Goal: Register for event/course

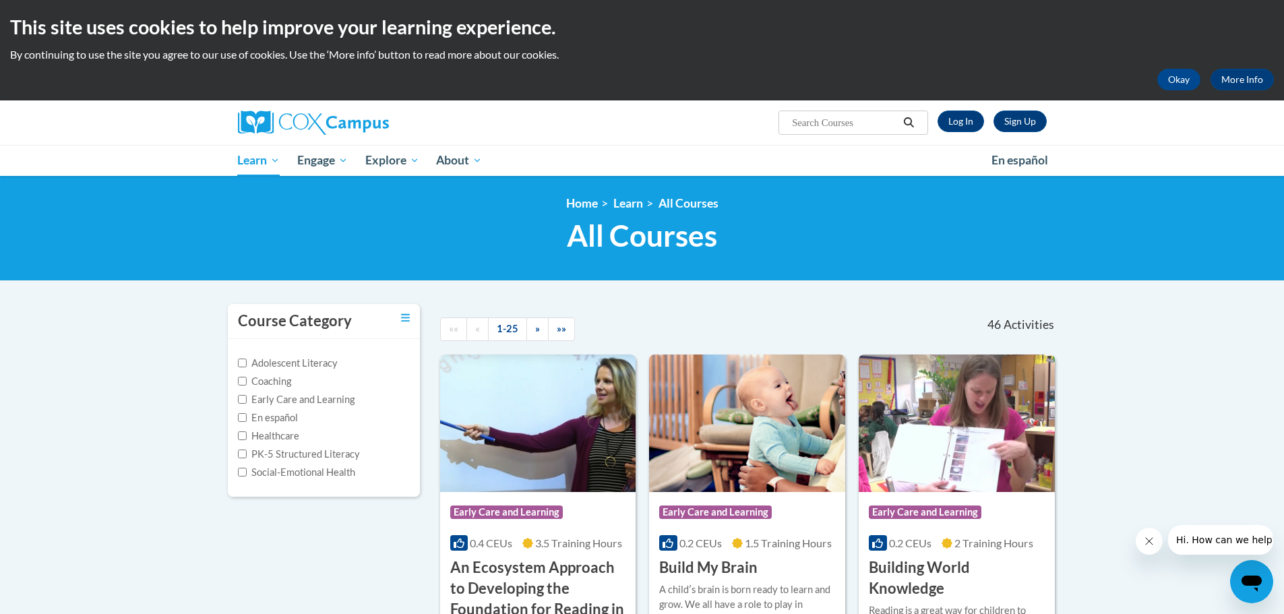
click at [841, 113] on span "Search Search..." at bounding box center [853, 123] width 149 height 24
click at [842, 125] on input "Search..." at bounding box center [845, 123] width 108 height 16
type input "dyslexia"
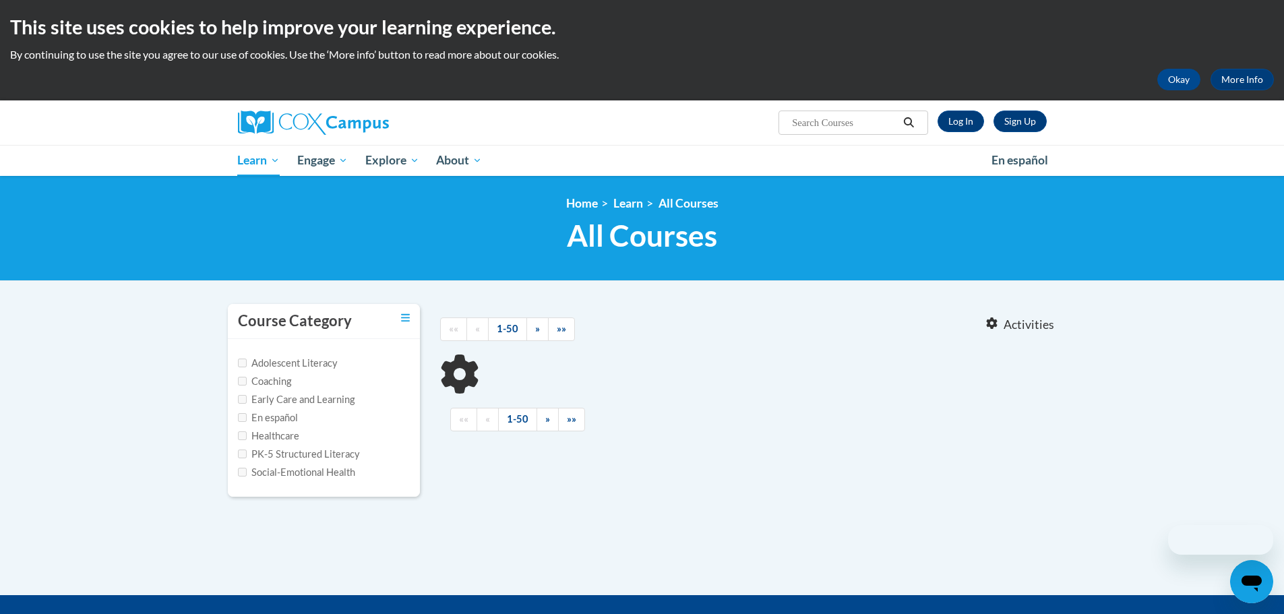
type input "[MEDICAL_DATA]"
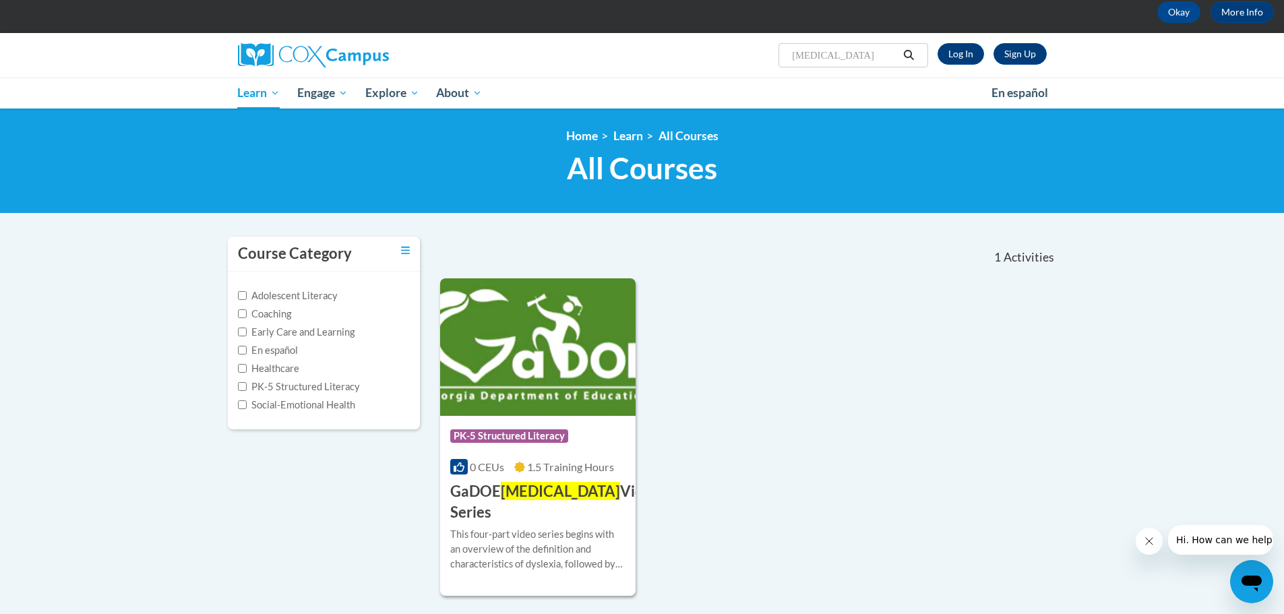
scroll to position [135, 0]
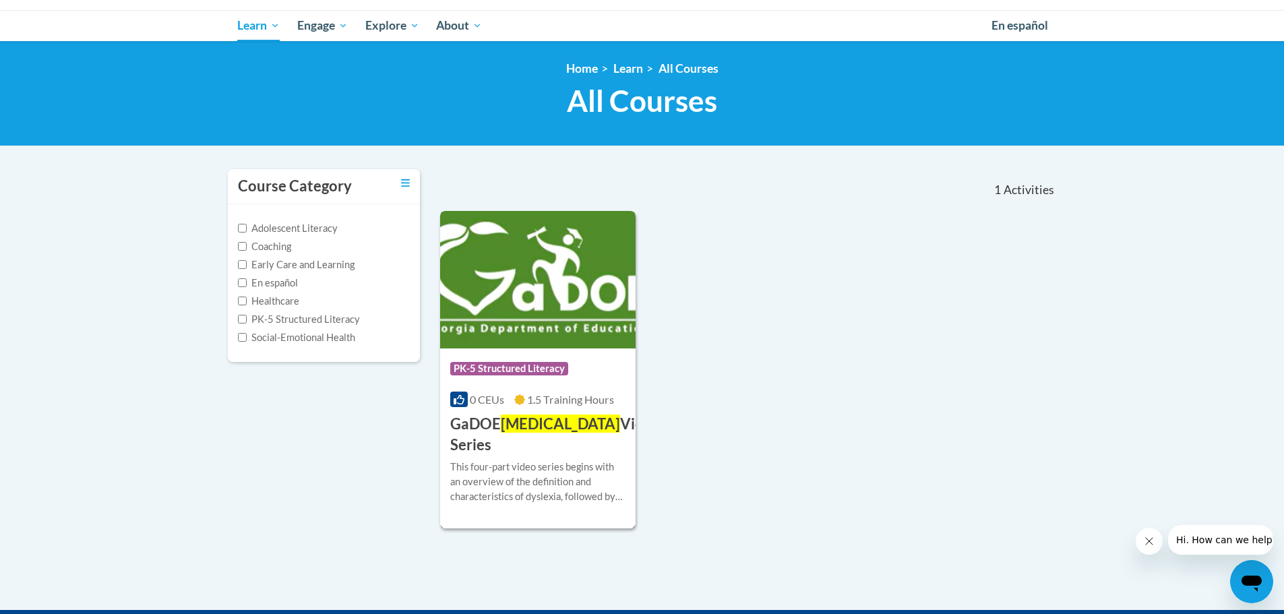
click at [531, 336] on img at bounding box center [538, 280] width 196 height 138
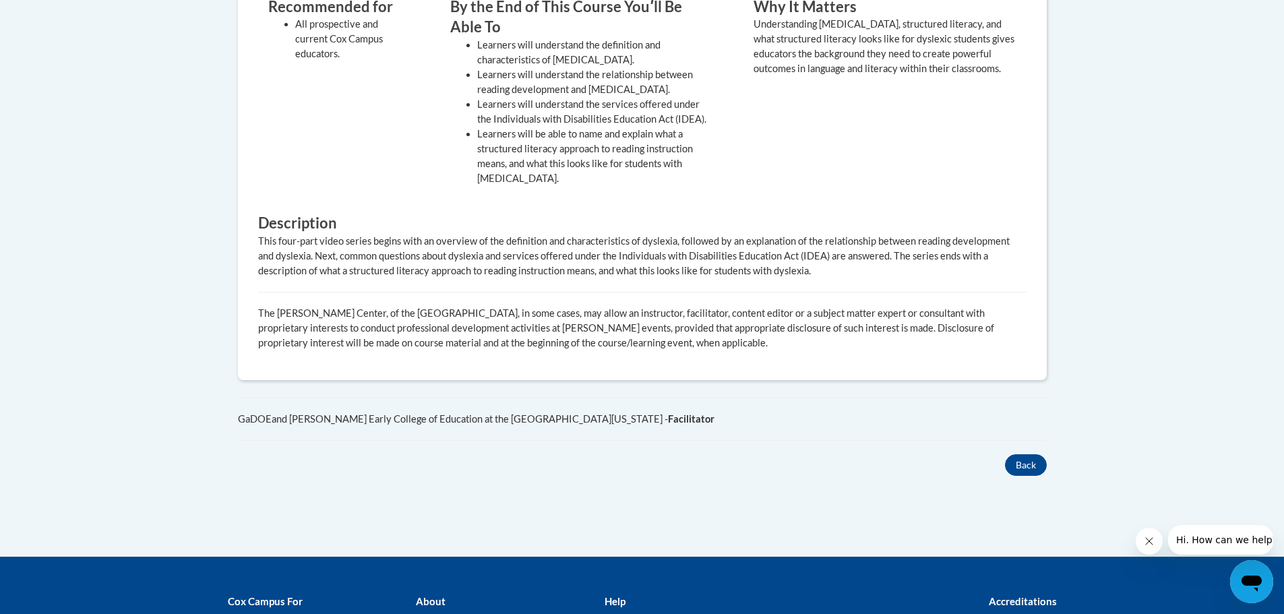
scroll to position [202, 0]
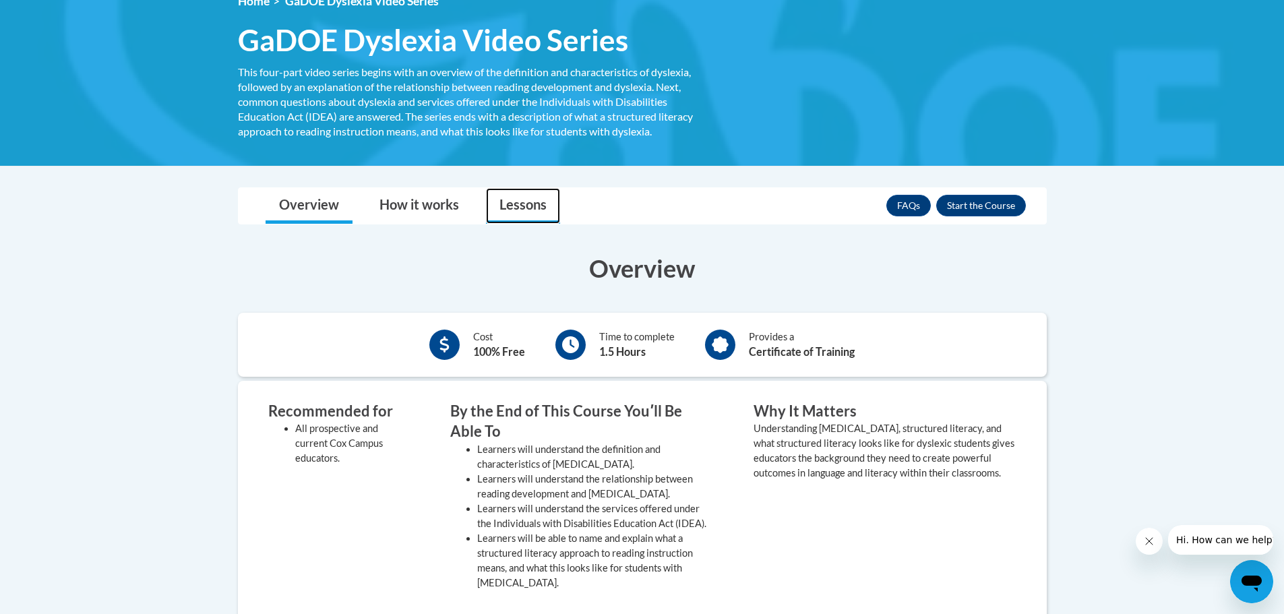
click at [536, 201] on link "Lessons" at bounding box center [523, 206] width 74 height 36
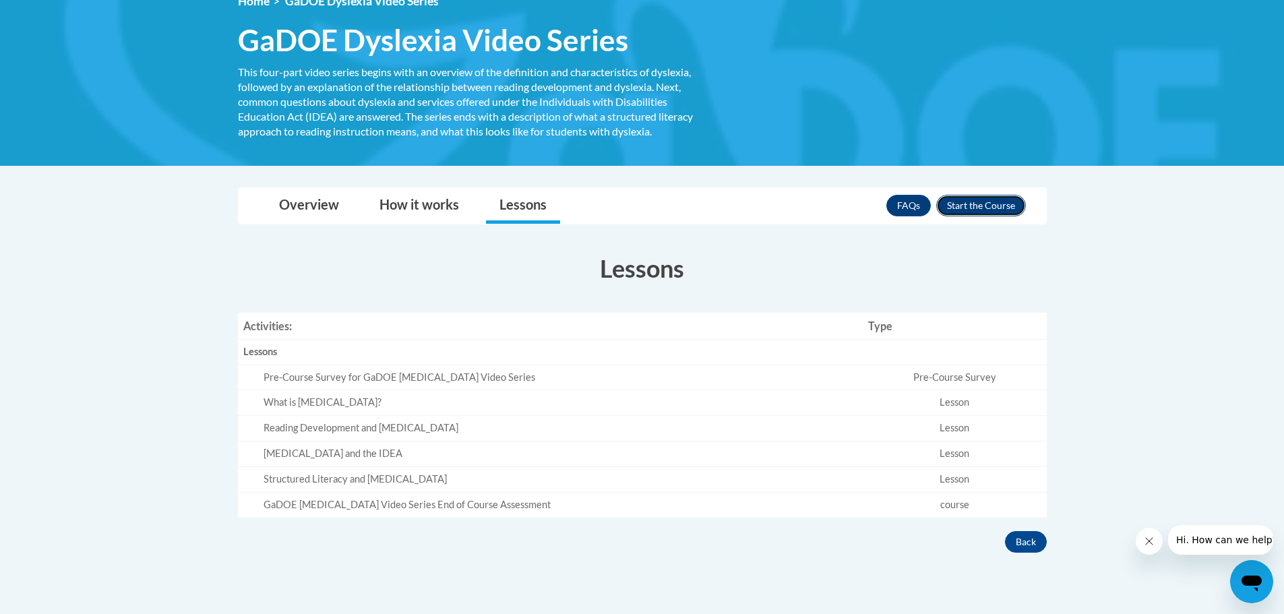
click at [979, 204] on button "Enroll" at bounding box center [981, 206] width 90 height 22
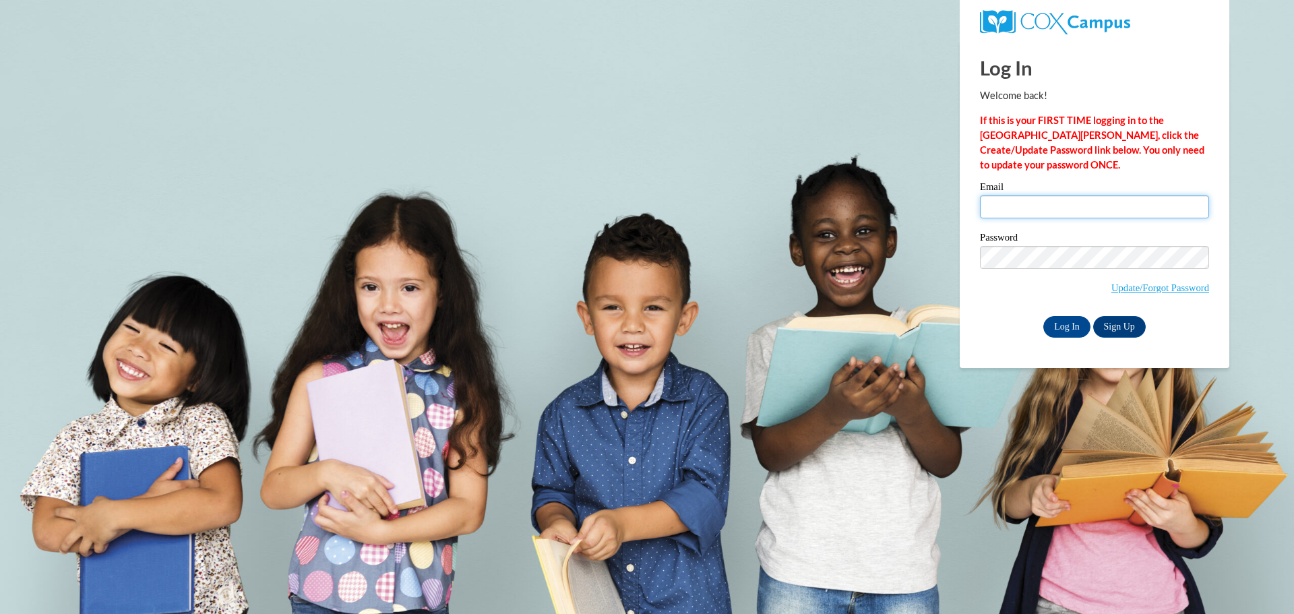
click at [1005, 208] on input "Email" at bounding box center [1094, 206] width 229 height 23
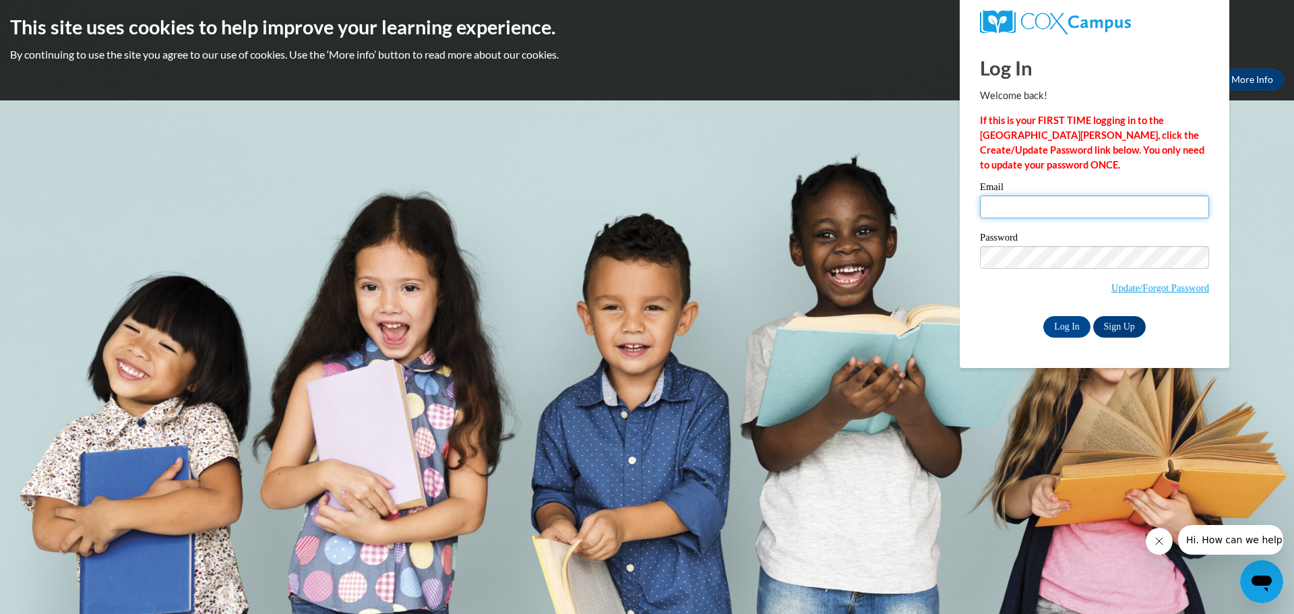
click at [1005, 208] on input "Email" at bounding box center [1094, 206] width 229 height 23
type input "[EMAIL_ADDRESS][DOMAIN_NAME]"
click at [1063, 318] on input "Log In" at bounding box center [1067, 327] width 47 height 22
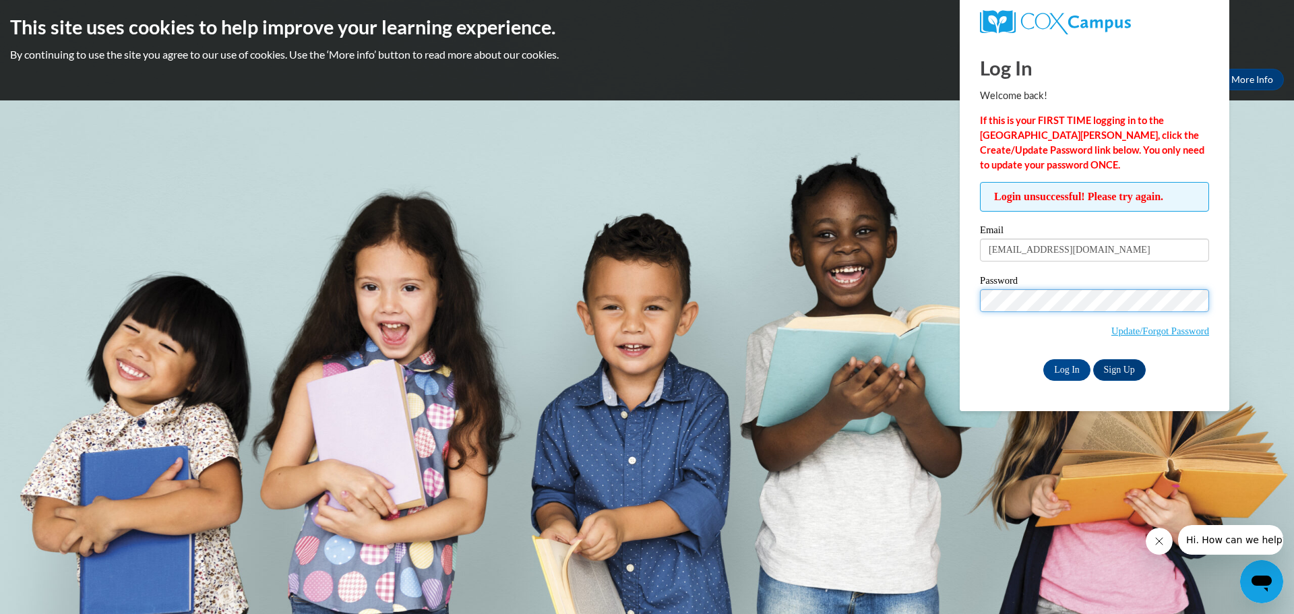
click at [1044, 359] on input "Log In" at bounding box center [1067, 370] width 47 height 22
click at [1133, 347] on div "Password Update/Forgot Password" at bounding box center [1094, 316] width 229 height 80
click at [1132, 337] on span "Update/Forgot Password" at bounding box center [1161, 331] width 98 height 15
click at [1132, 334] on link "Update/Forgot Password" at bounding box center [1161, 331] width 98 height 11
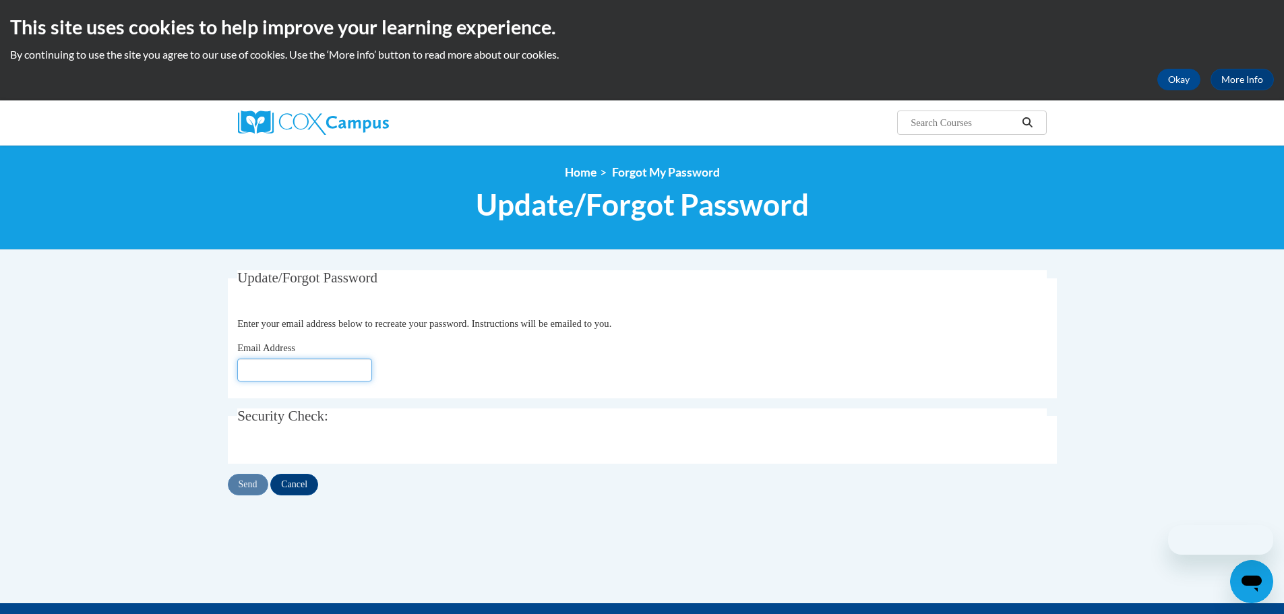
click at [267, 365] on input "Email Address" at bounding box center [304, 370] width 135 height 23
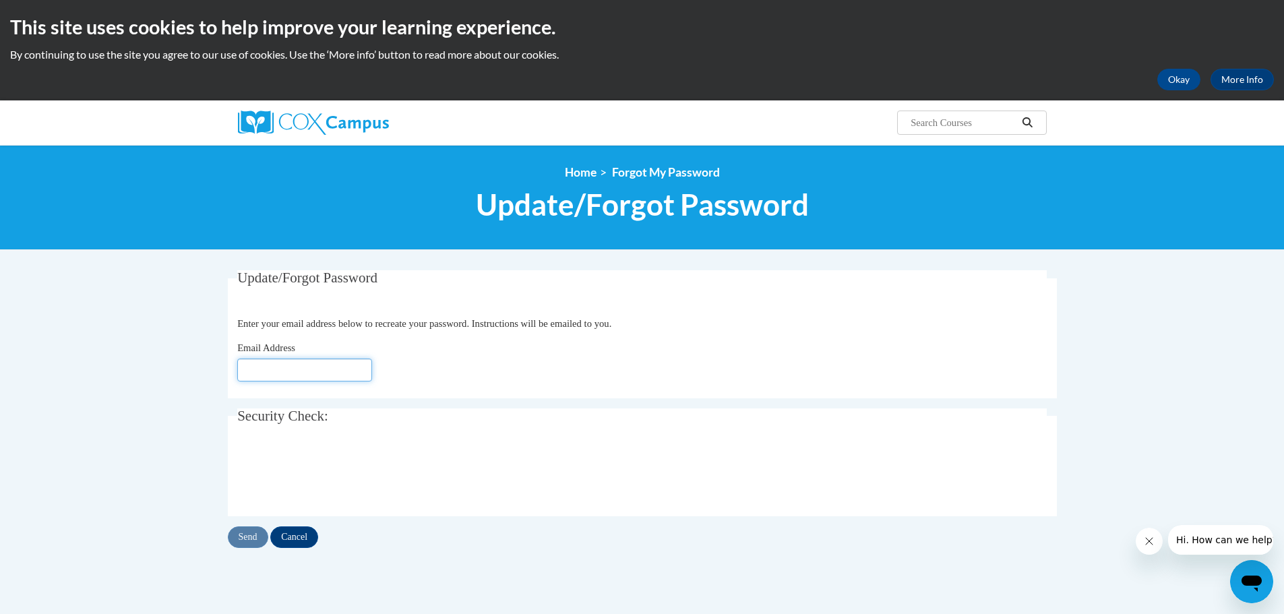
type input "[EMAIL_ADDRESS][DOMAIN_NAME]"
click at [241, 526] on input "Send" at bounding box center [248, 537] width 40 height 22
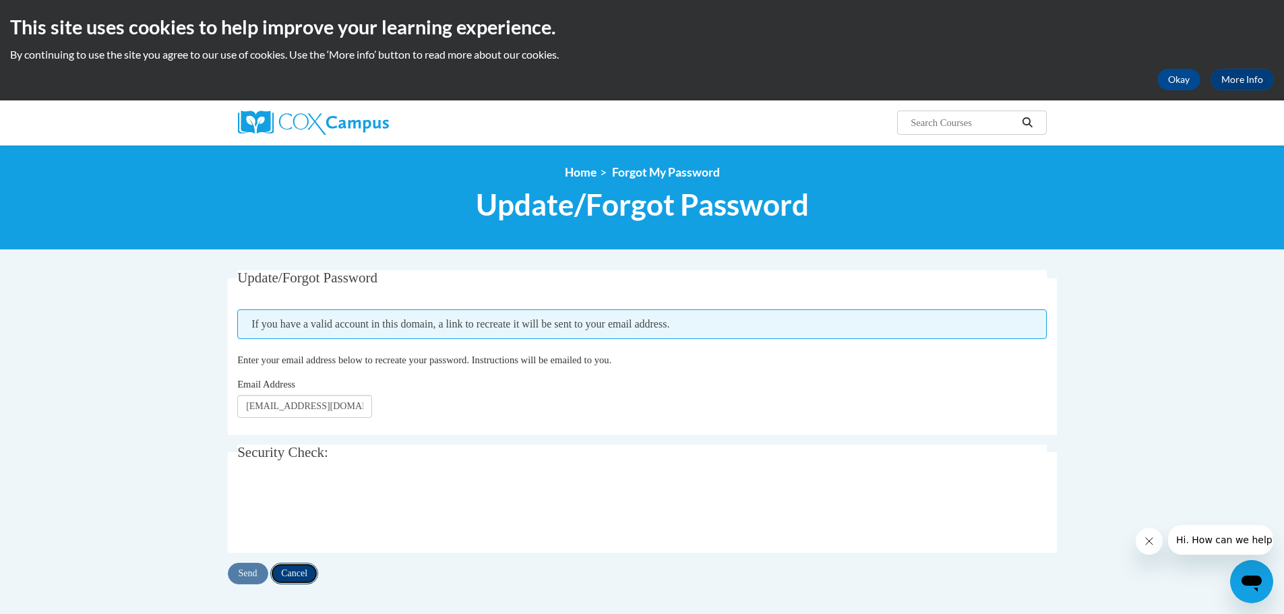
click at [315, 575] on input "Cancel" at bounding box center [294, 574] width 48 height 22
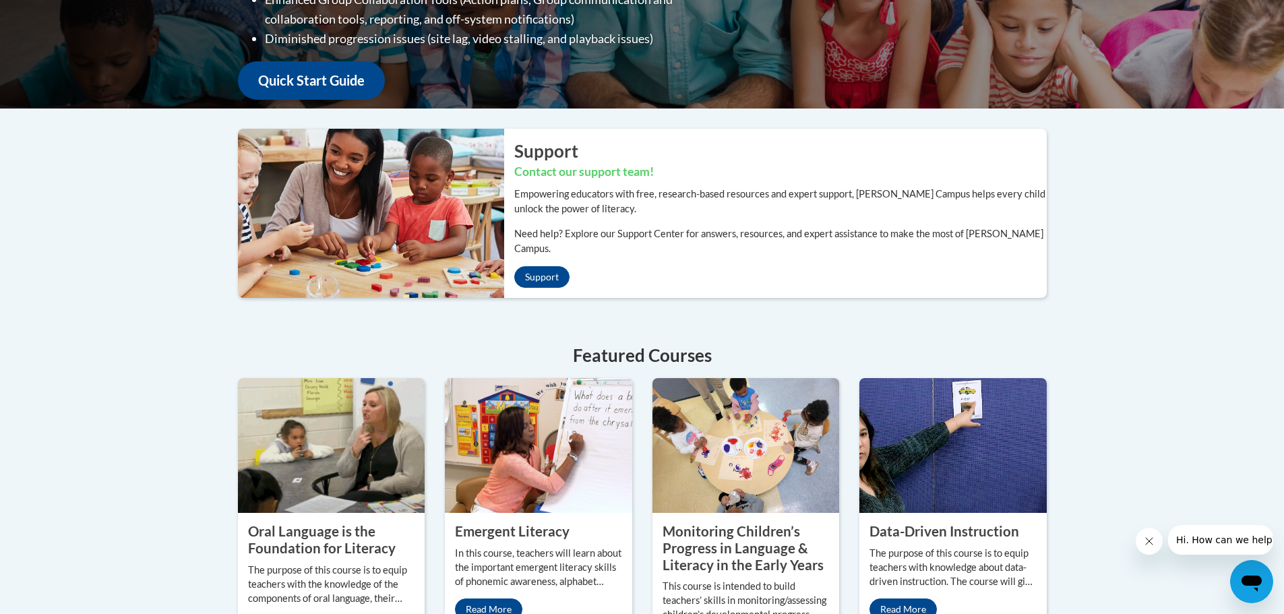
scroll to position [67, 0]
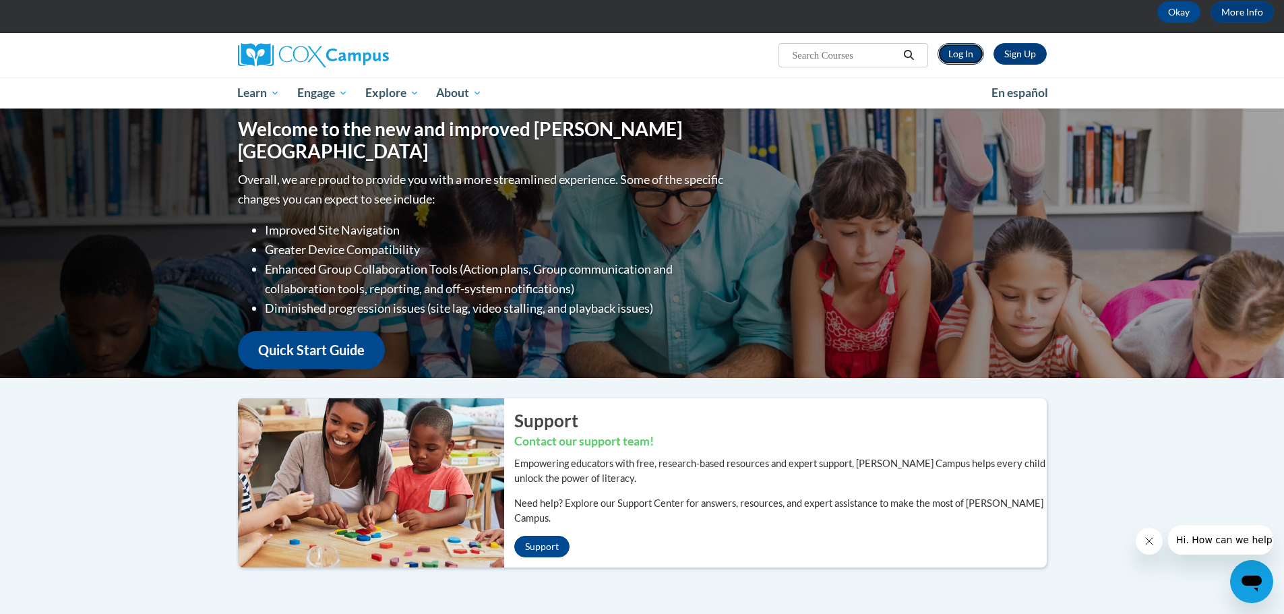
click at [967, 59] on link "Log In" at bounding box center [961, 54] width 47 height 22
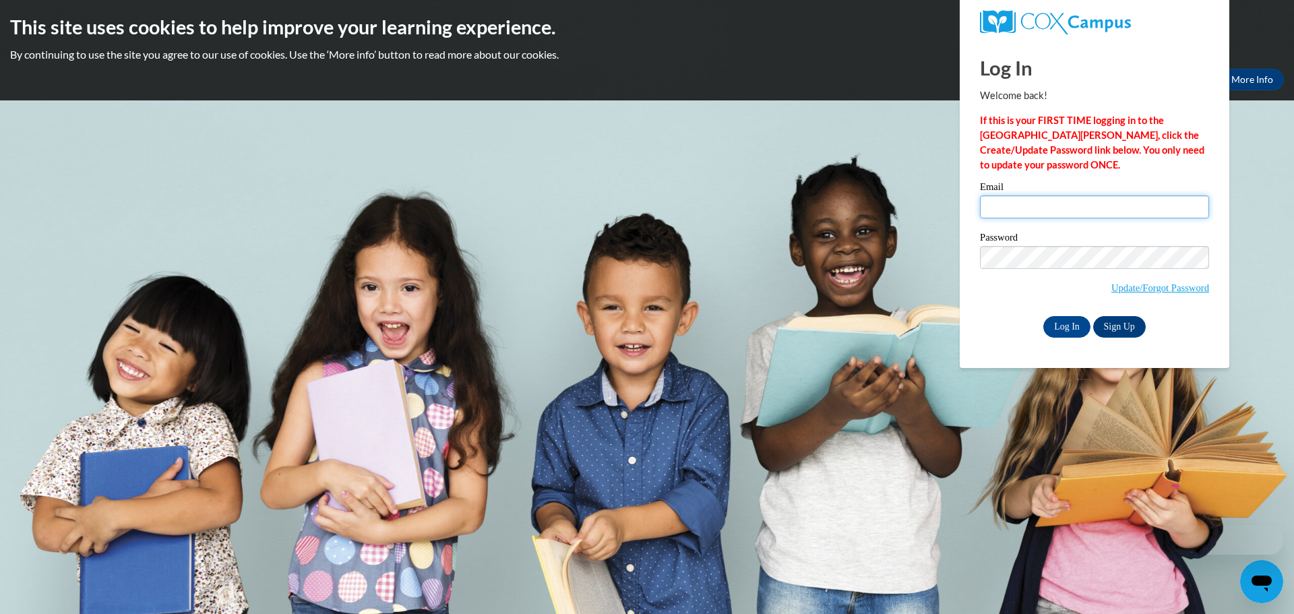
click at [1006, 201] on input "Email" at bounding box center [1094, 206] width 229 height 23
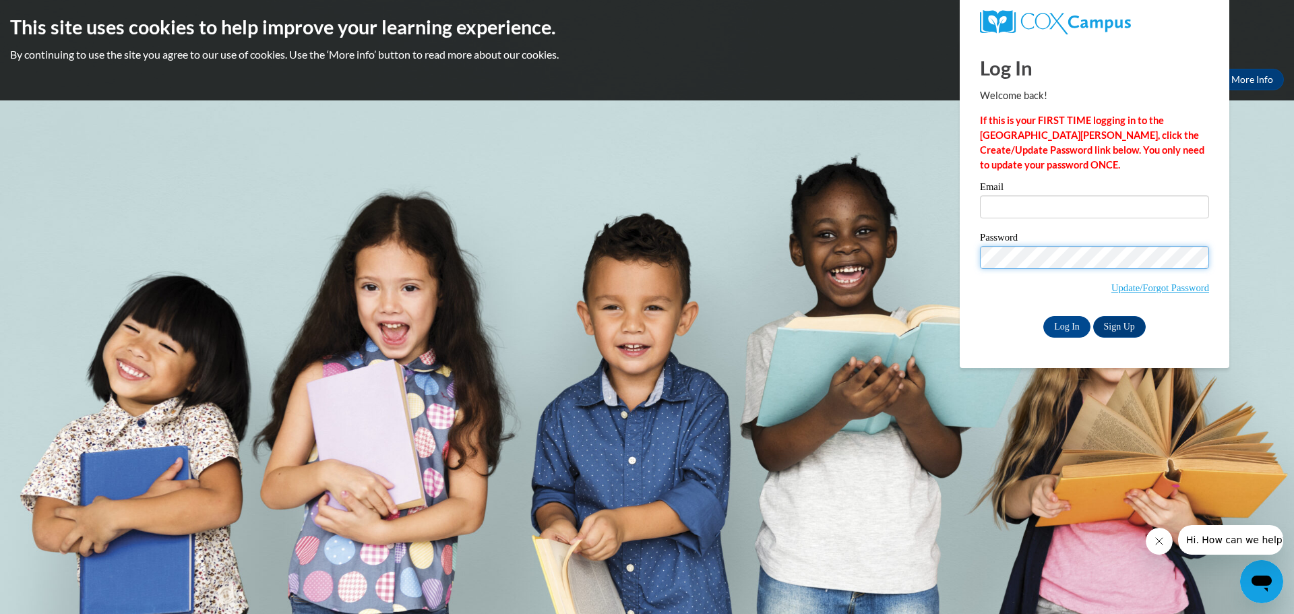
type input "[EMAIL_ADDRESS][DOMAIN_NAME]"
click at [1044, 316] on input "Log In" at bounding box center [1067, 327] width 47 height 22
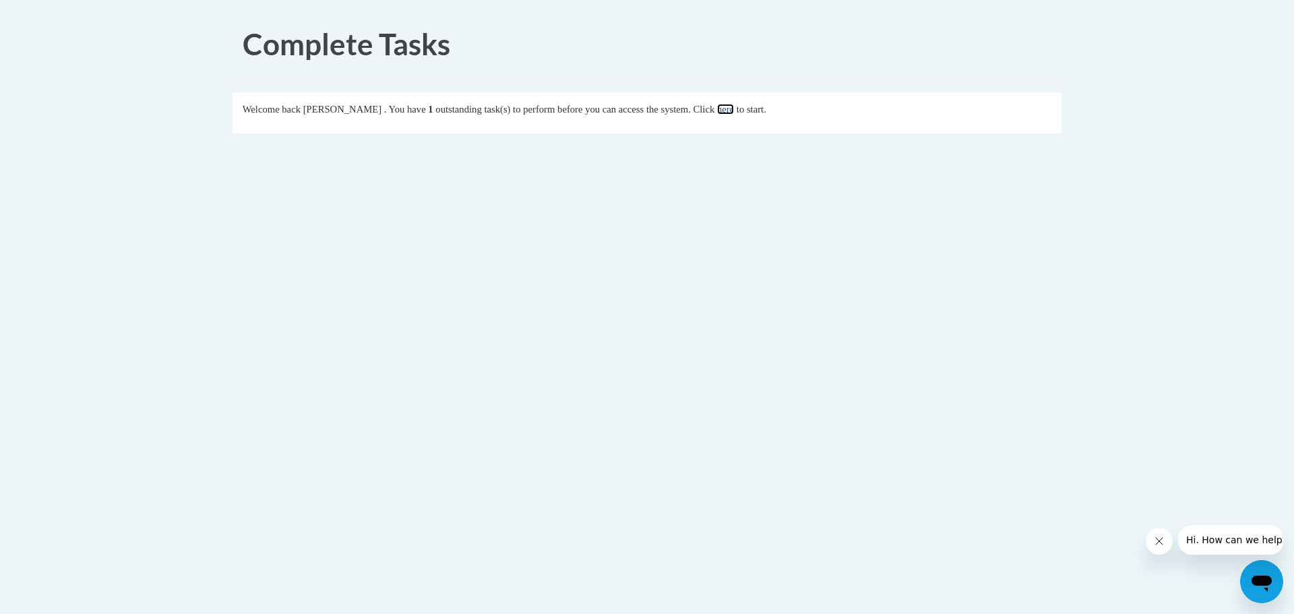
click at [734, 107] on link "here" at bounding box center [725, 109] width 17 height 11
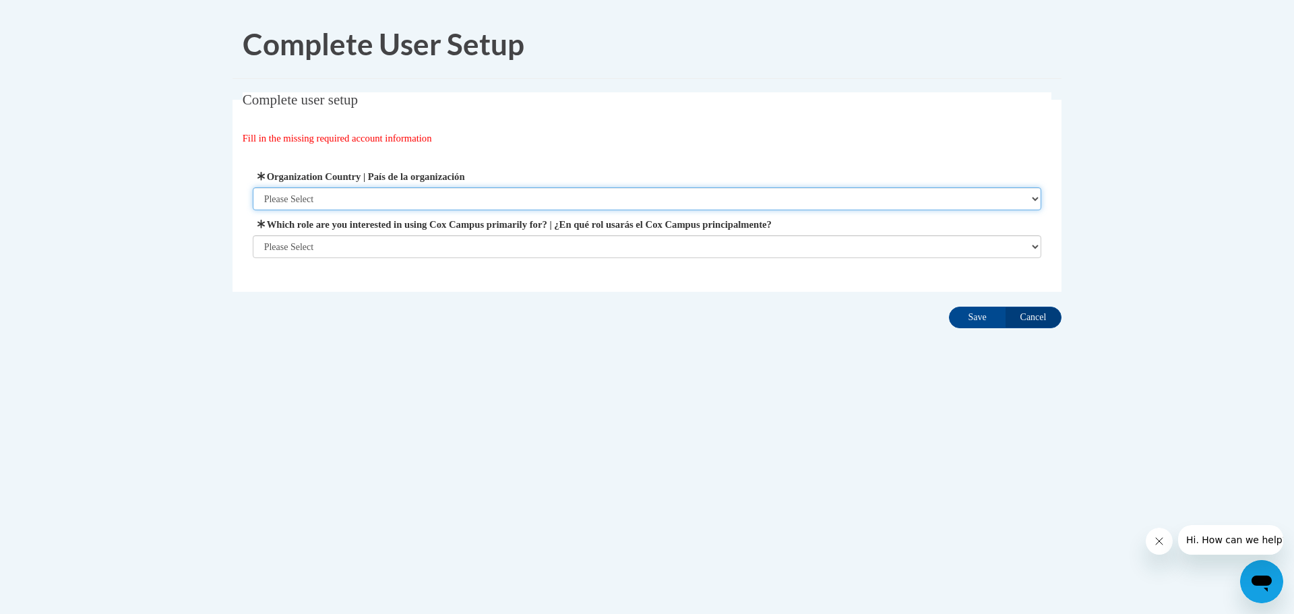
click at [427, 189] on select "Please Select United States | Estados Unidos Outside of the United States | Fue…" at bounding box center [647, 198] width 789 height 23
select select "ad49bcad-a171-4b2e-b99c-48b446064914"
click at [253, 187] on select "Please Select United States | Estados Unidos Outside of the United States | Fue…" at bounding box center [647, 198] width 789 height 23
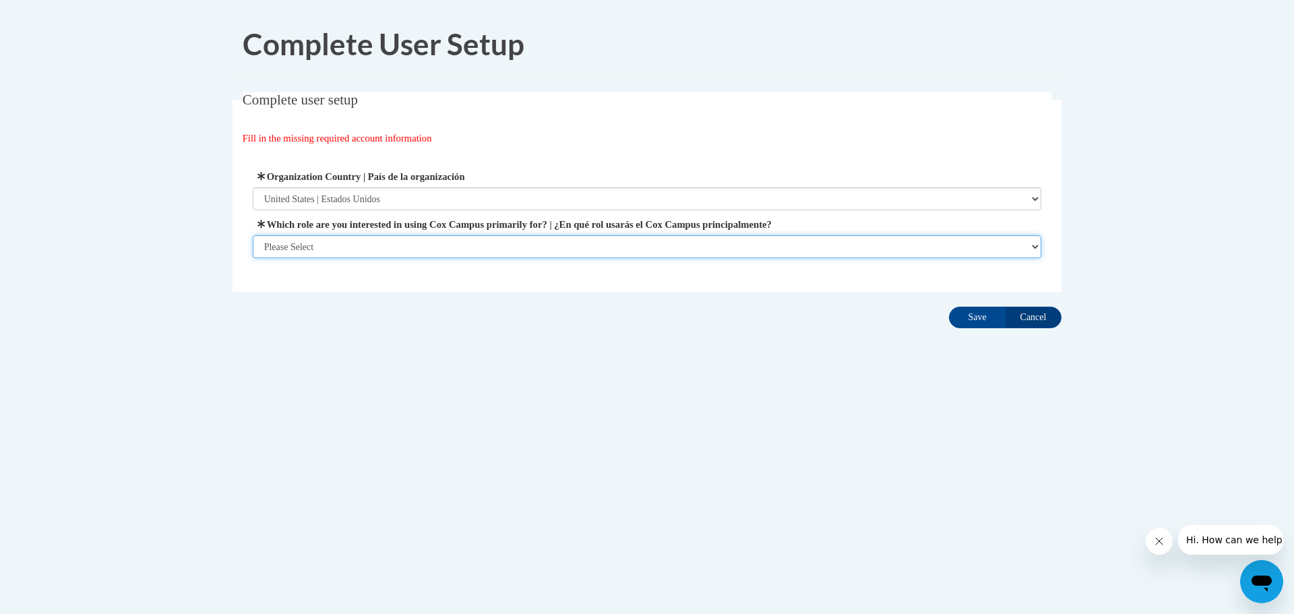
click at [395, 245] on select "Please Select College/University | Colegio/Universidad Community/Nonprofit Part…" at bounding box center [647, 246] width 789 height 23
select select "5a18ea06-2b54-4451-96f2-d152daf9eac5"
click at [253, 258] on select "Please Select College/University | Colegio/Universidad Community/Nonprofit Part…" at bounding box center [647, 246] width 789 height 23
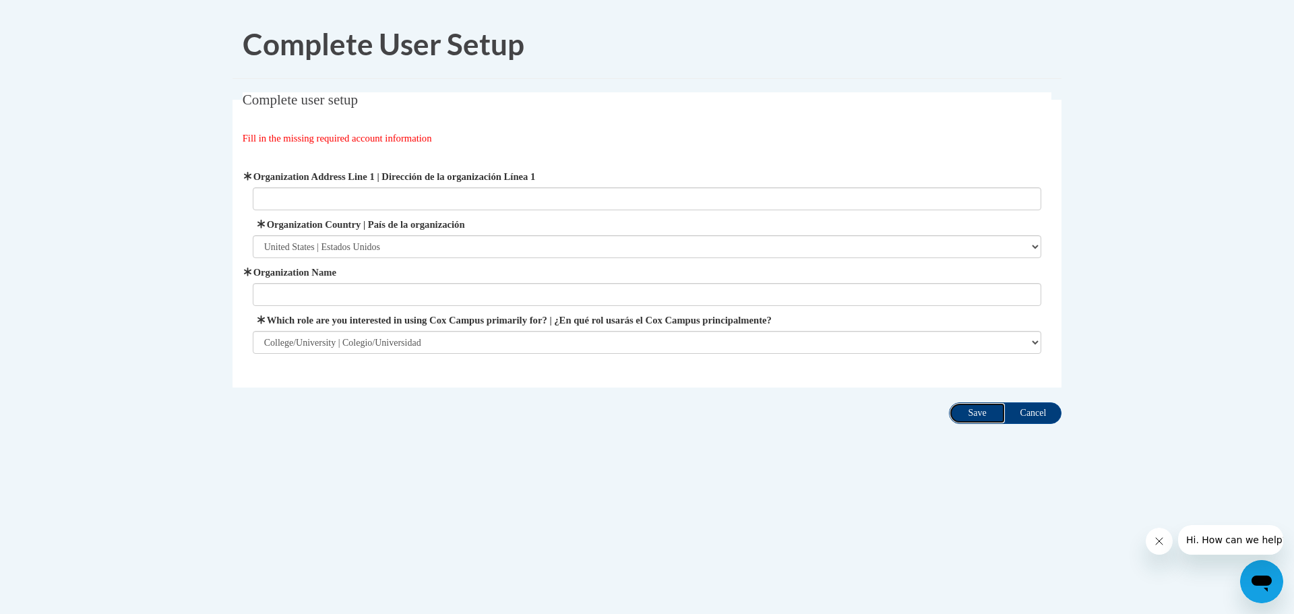
click at [975, 413] on input "Save" at bounding box center [977, 413] width 57 height 22
click at [295, 301] on input "Organization Name" at bounding box center [647, 294] width 789 height 23
type input "Augusta University"
click at [969, 416] on input "Save" at bounding box center [977, 413] width 57 height 22
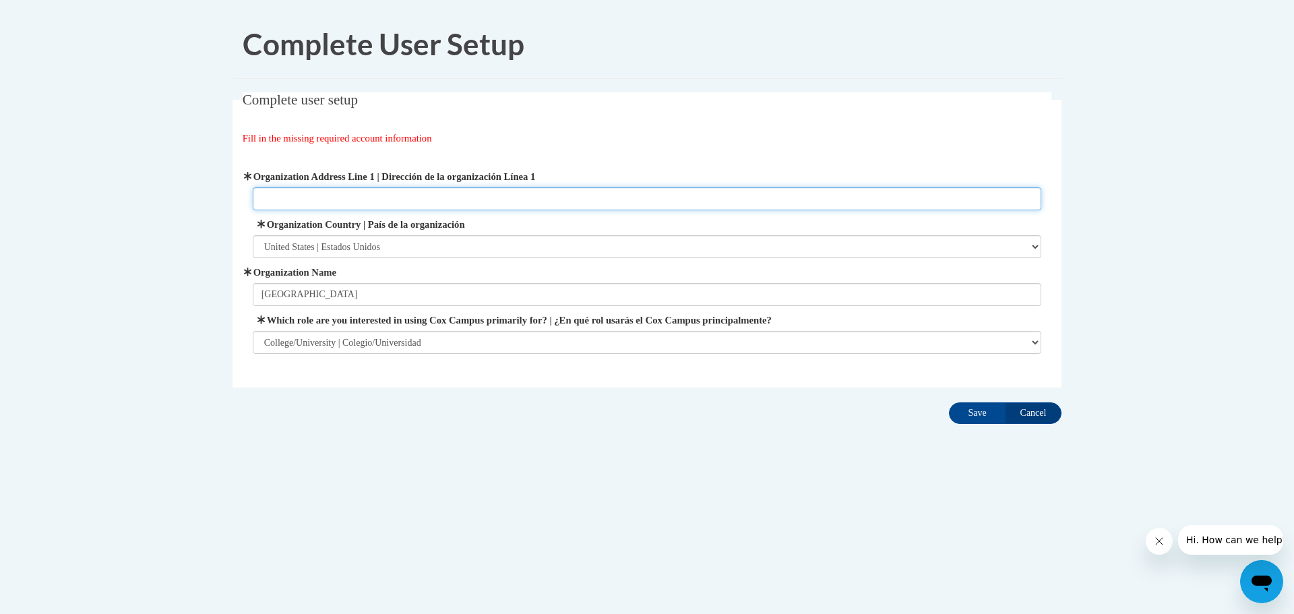
paste input "15th St, Augusta, GA 30912"
type input "15th St, Augusta, GA 30912"
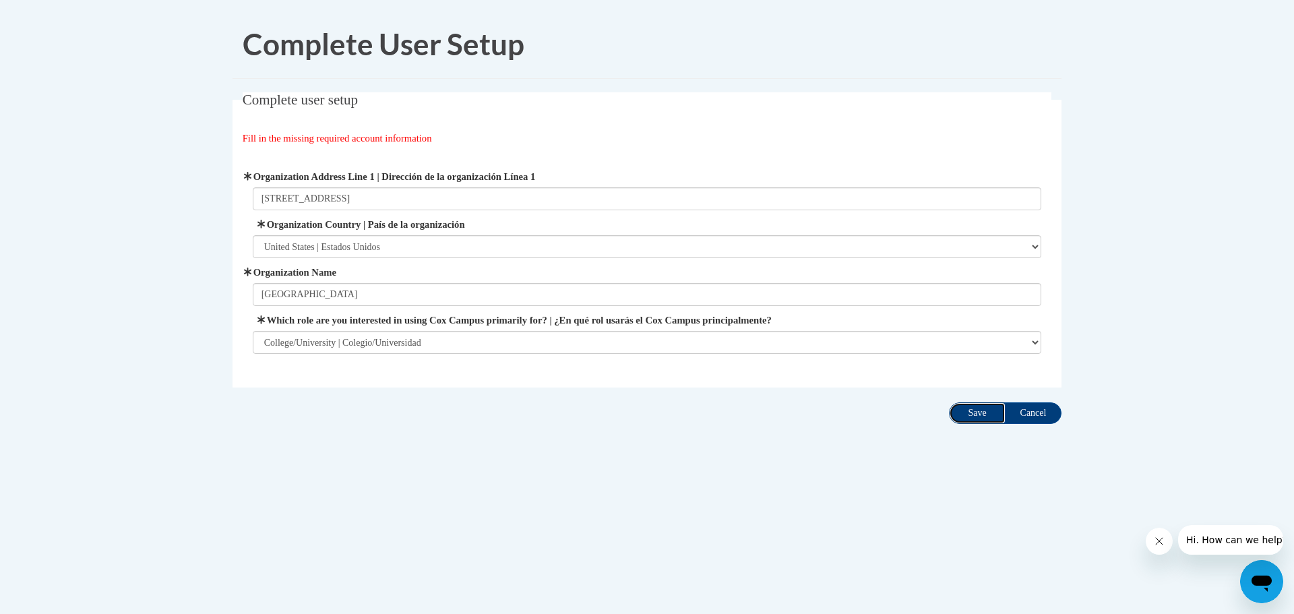
click at [967, 404] on input "Save" at bounding box center [977, 413] width 57 height 22
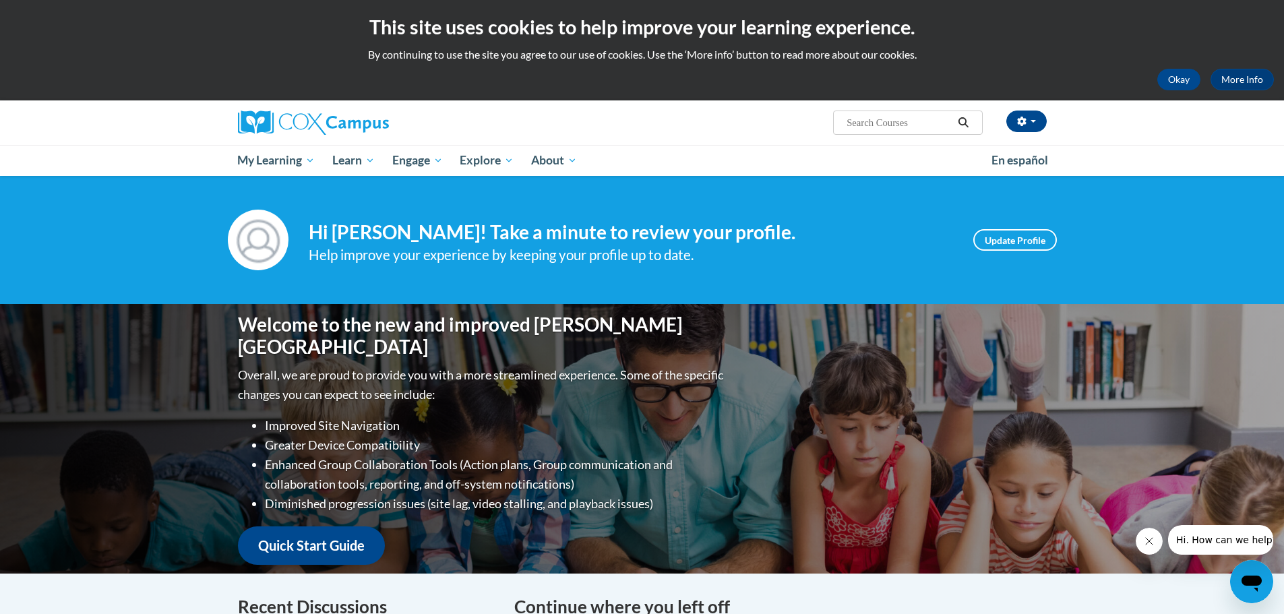
click at [895, 129] on input "Search..." at bounding box center [899, 123] width 108 height 16
type input "dyslexi"
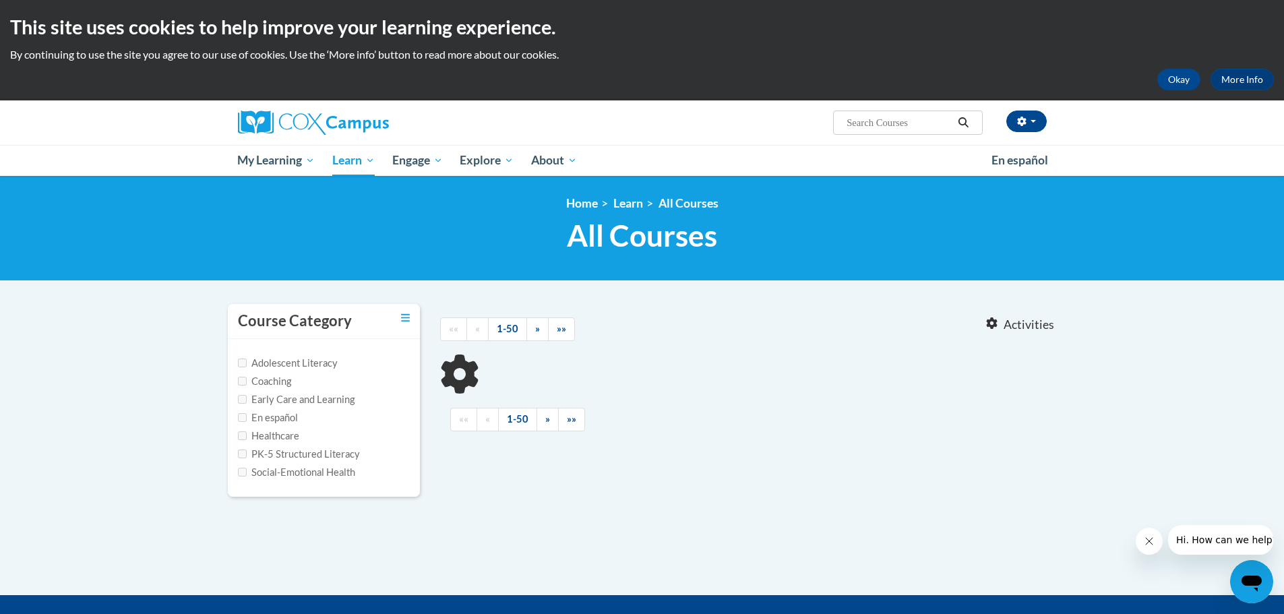
click at [903, 121] on input "Search..." at bounding box center [899, 123] width 108 height 16
type input "dyslexi"
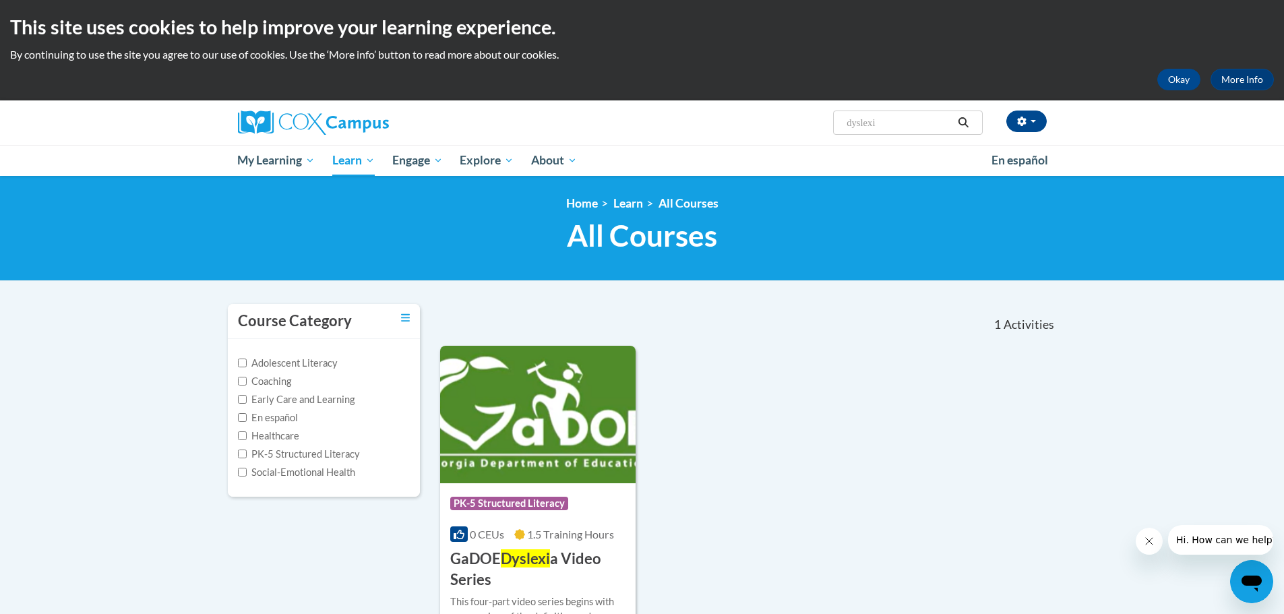
scroll to position [135, 0]
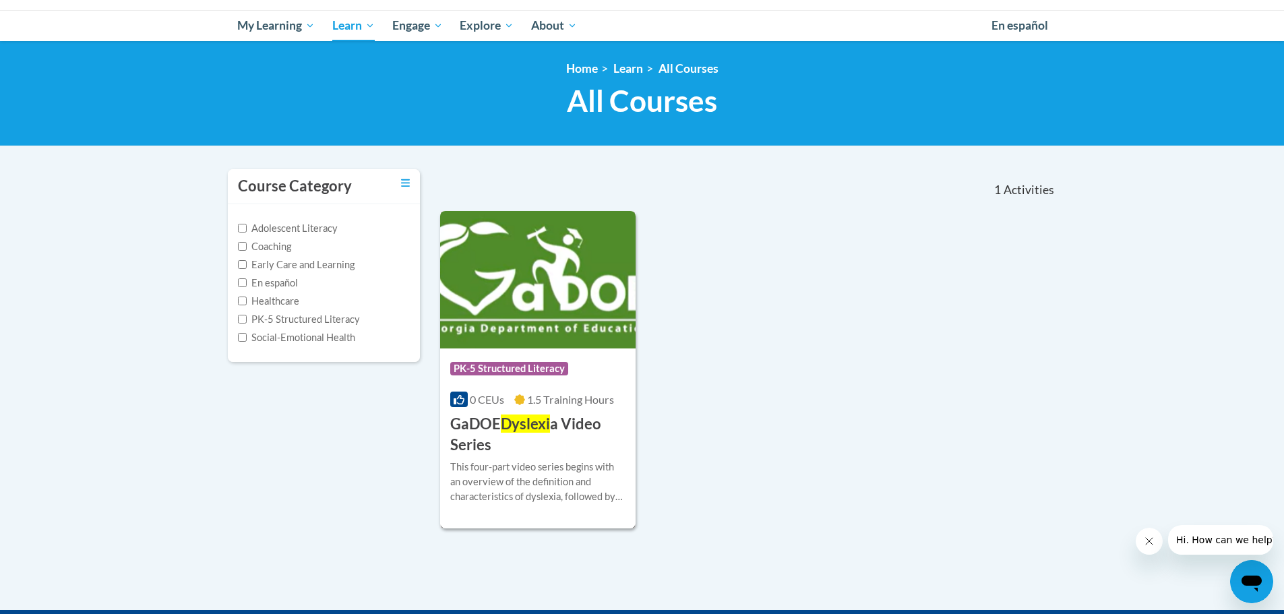
click at [496, 415] on h3 "GaDOE Dyslexi a Video Series" at bounding box center [538, 435] width 176 height 42
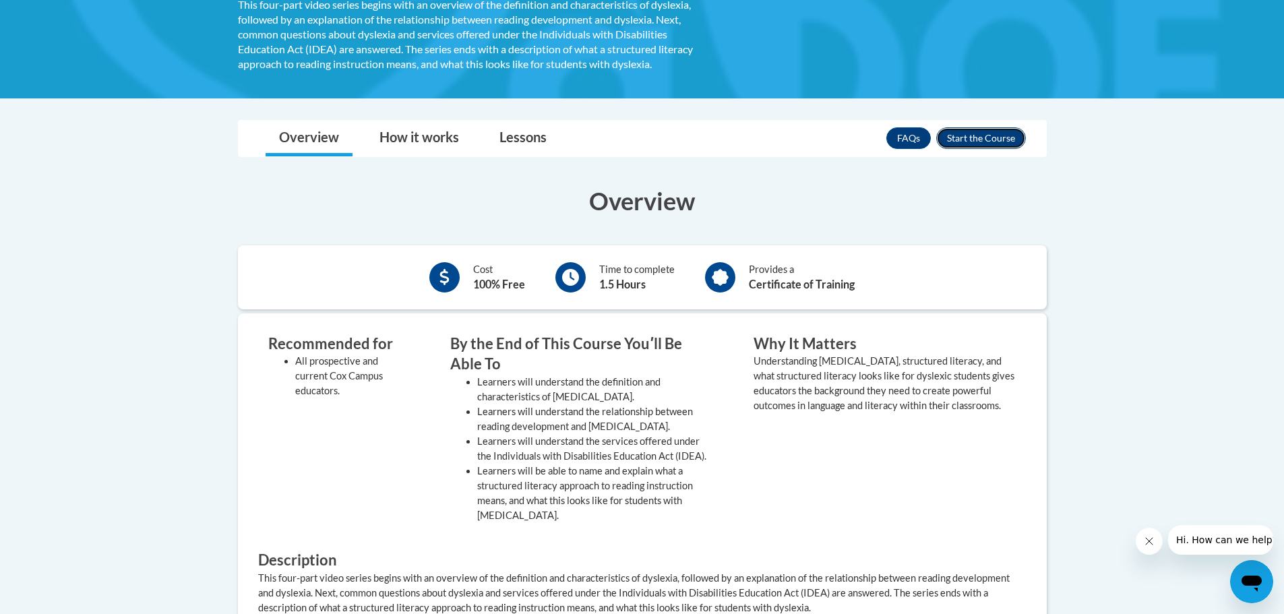
click at [982, 143] on button "Enroll" at bounding box center [981, 138] width 90 height 22
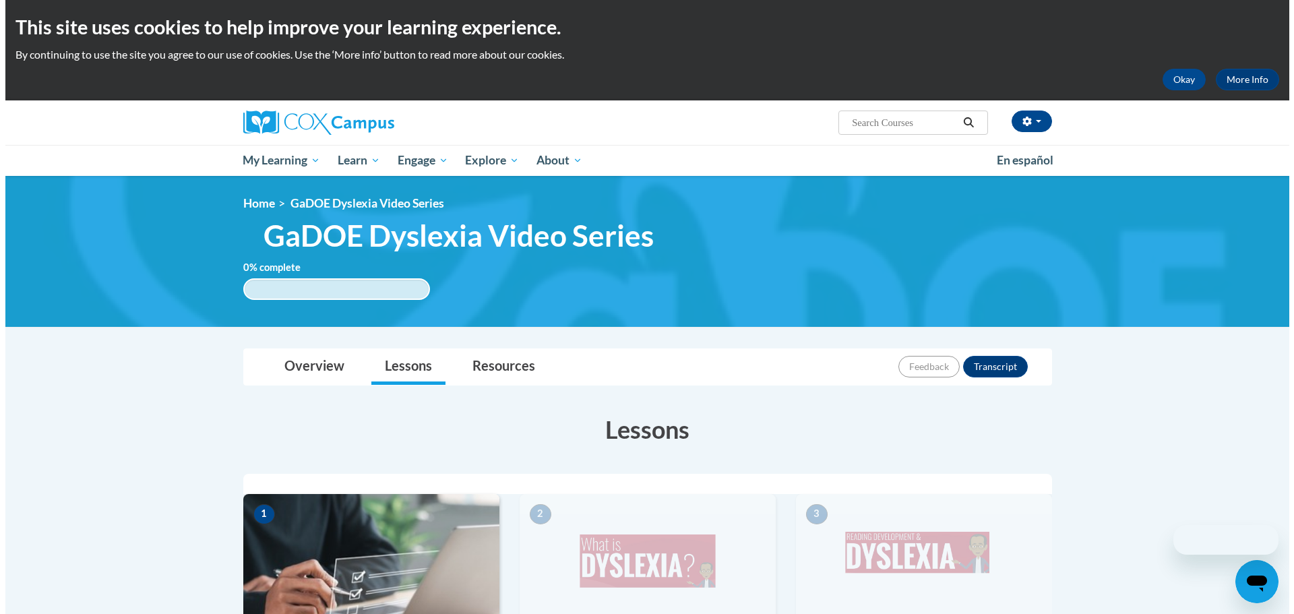
scroll to position [270, 0]
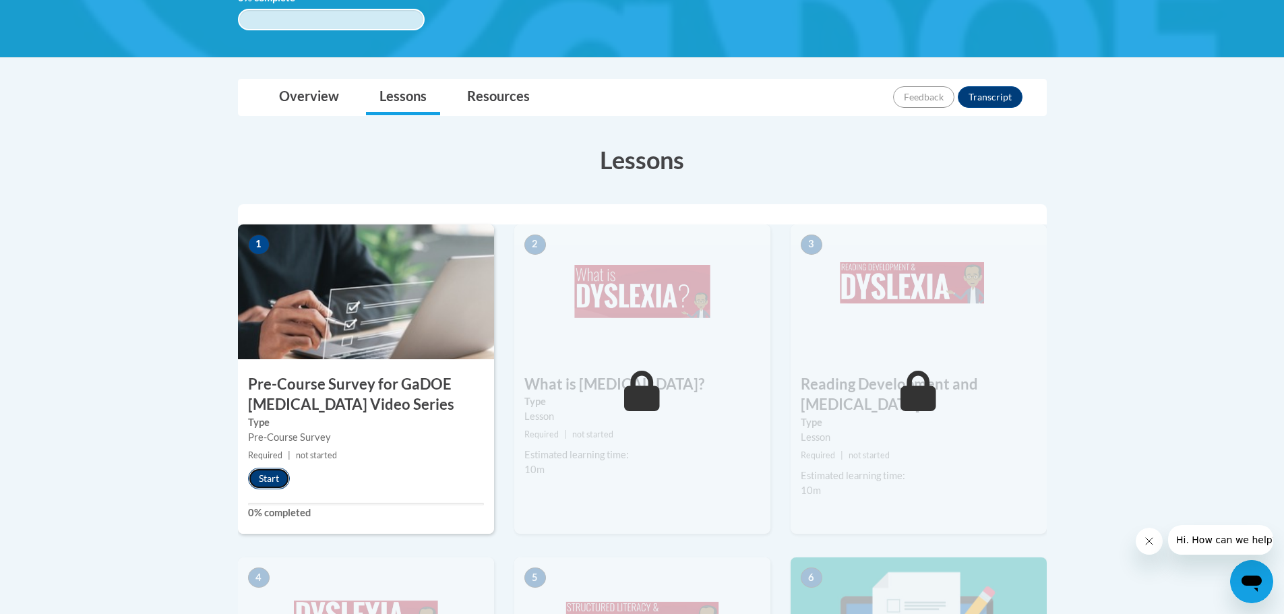
click at [286, 484] on button "Start" at bounding box center [269, 479] width 42 height 22
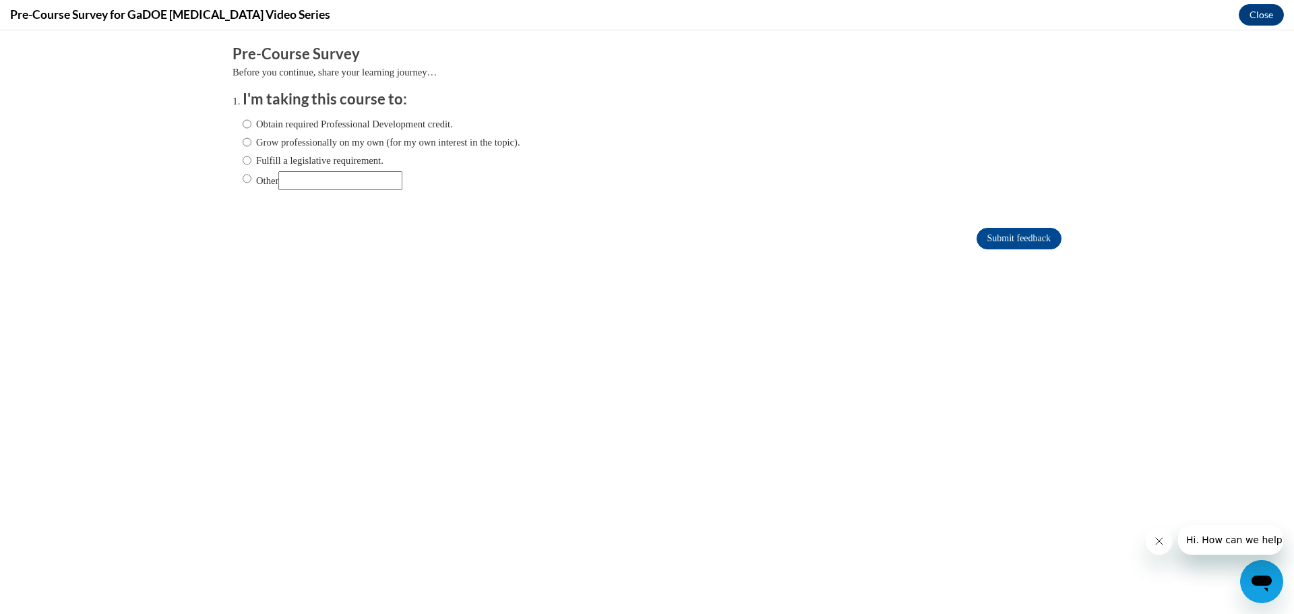
scroll to position [0, 0]
click at [297, 121] on label "Obtain required Professional Development credit." at bounding box center [348, 124] width 210 height 15
click at [251, 121] on input "Obtain required Professional Development credit." at bounding box center [247, 124] width 9 height 15
radio input "true"
click at [1034, 239] on input "Submit feedback" at bounding box center [1019, 239] width 85 height 22
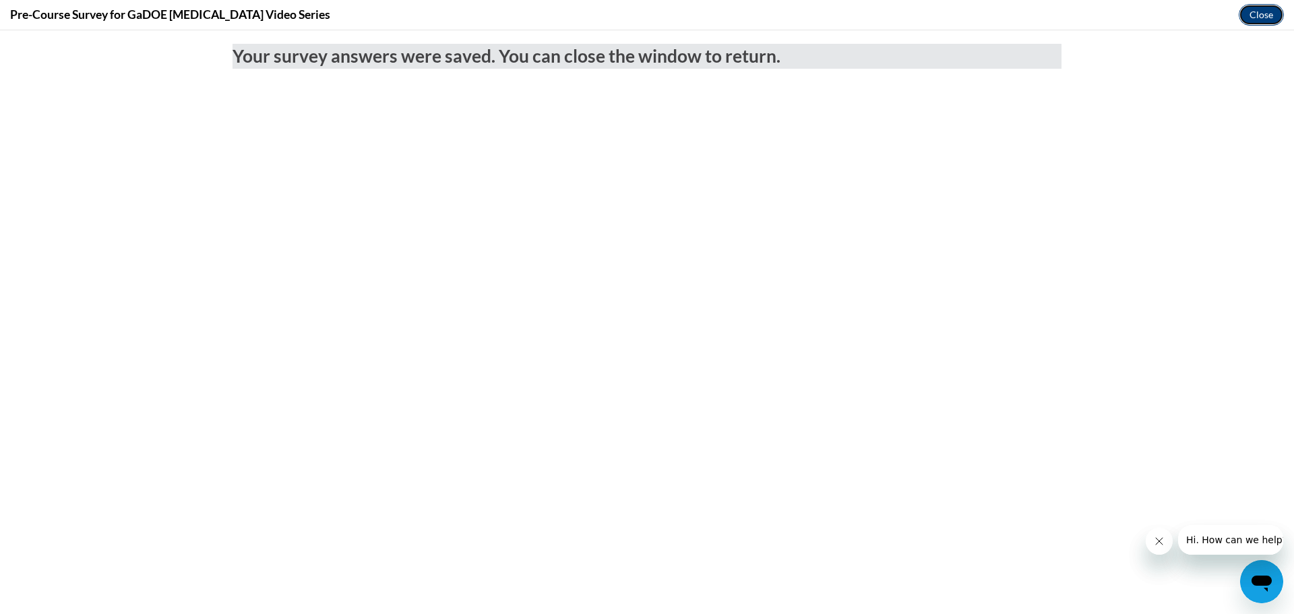
click at [1250, 10] on button "Close" at bounding box center [1261, 15] width 45 height 22
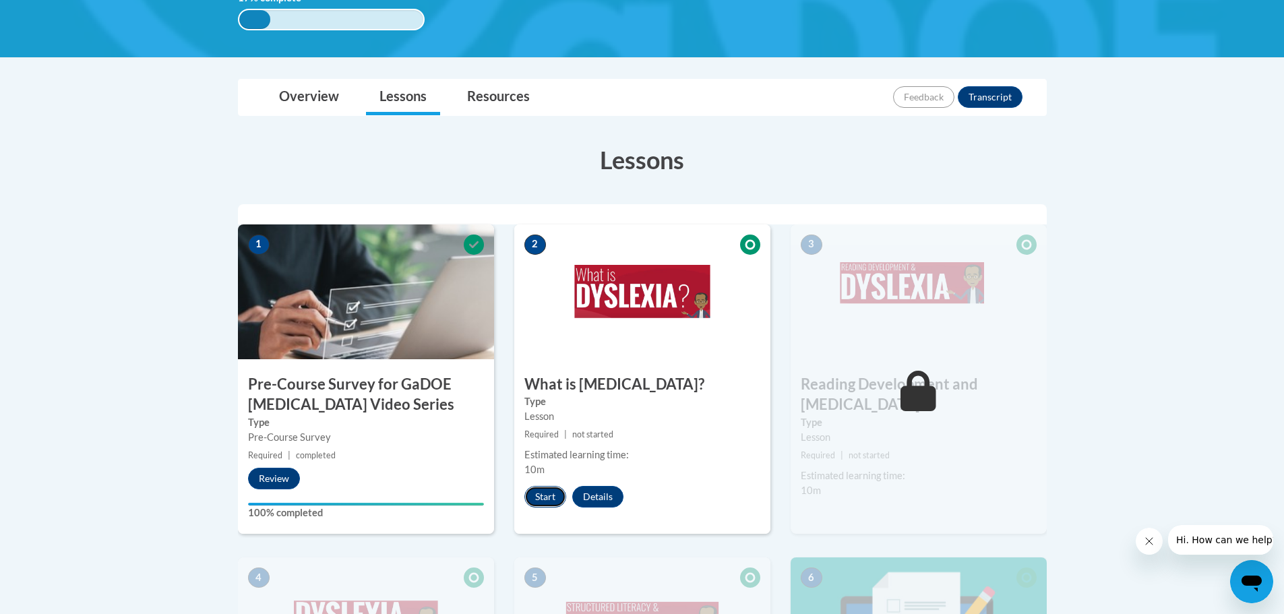
click at [545, 499] on button "Start" at bounding box center [545, 497] width 42 height 22
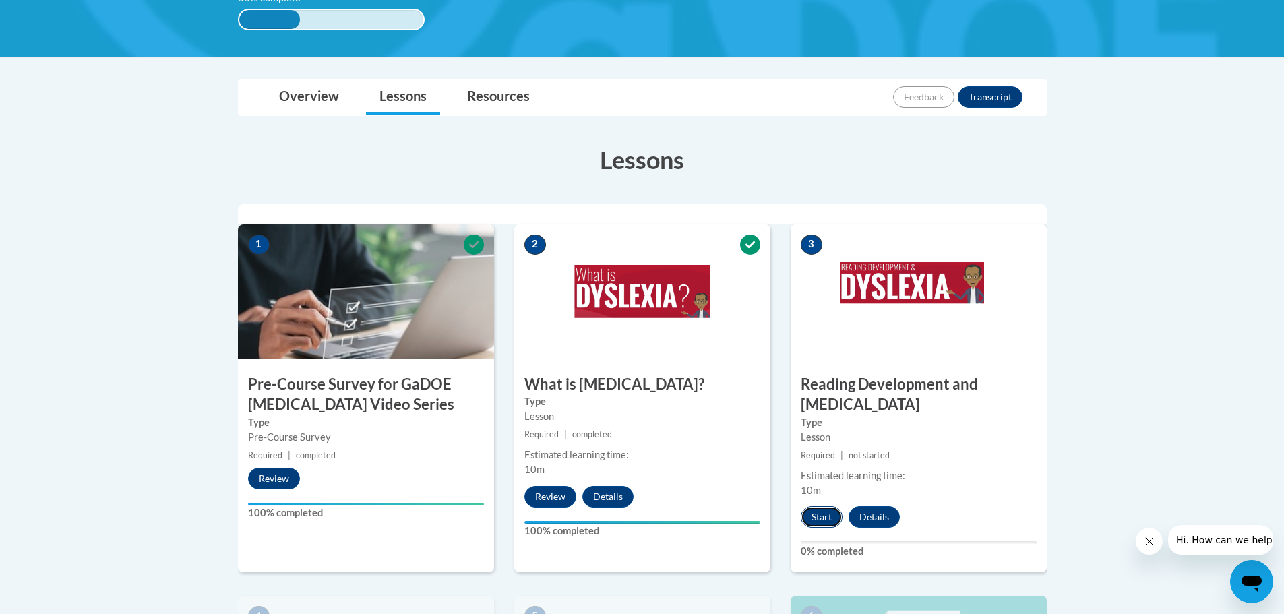
click at [812, 506] on button "Start" at bounding box center [822, 517] width 42 height 22
